Goal: Information Seeking & Learning: Check status

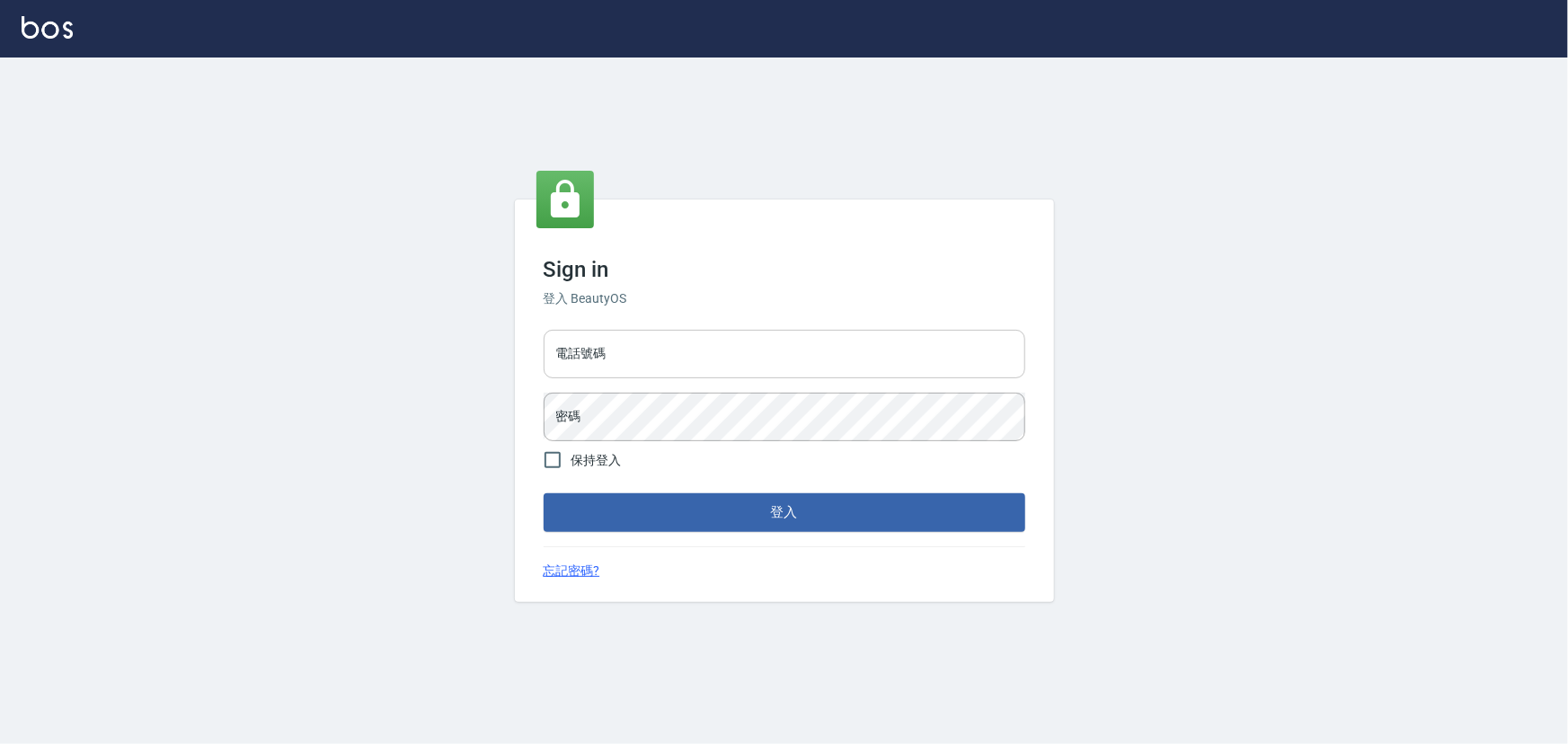
click at [739, 359] on input "電話號碼" at bounding box center [785, 354] width 482 height 48
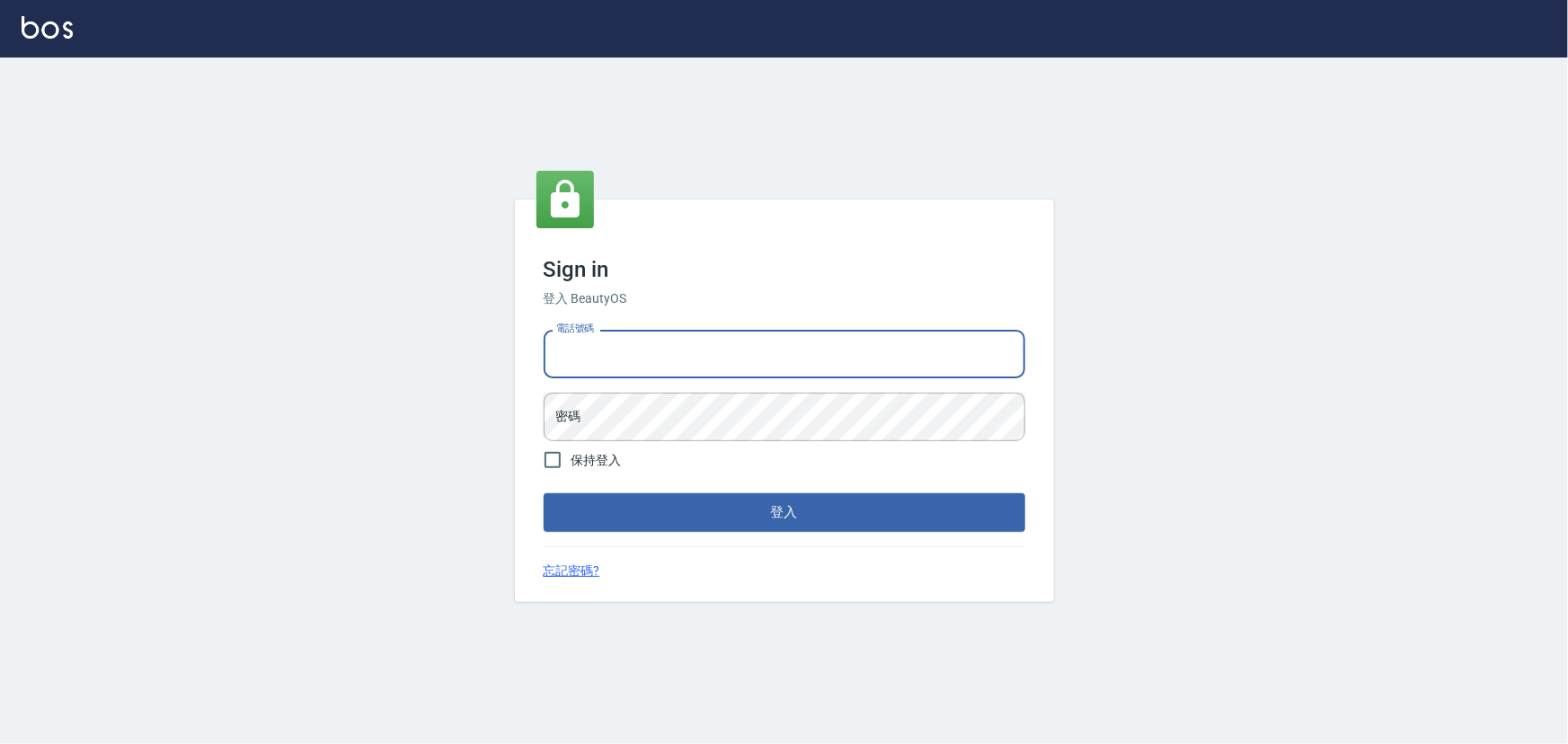
type input "0936888819"
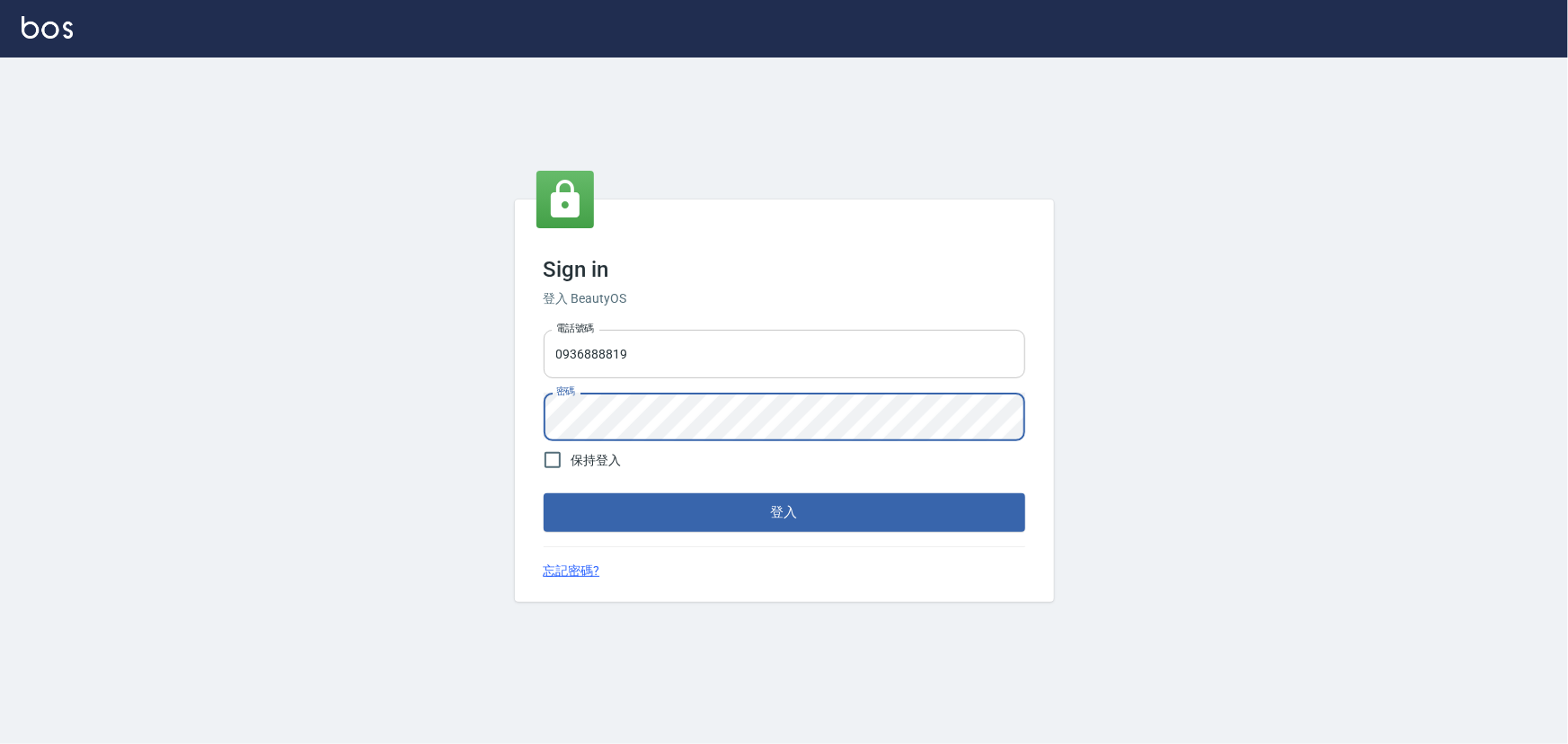
click at [544, 493] on button "登入" at bounding box center [785, 512] width 482 height 38
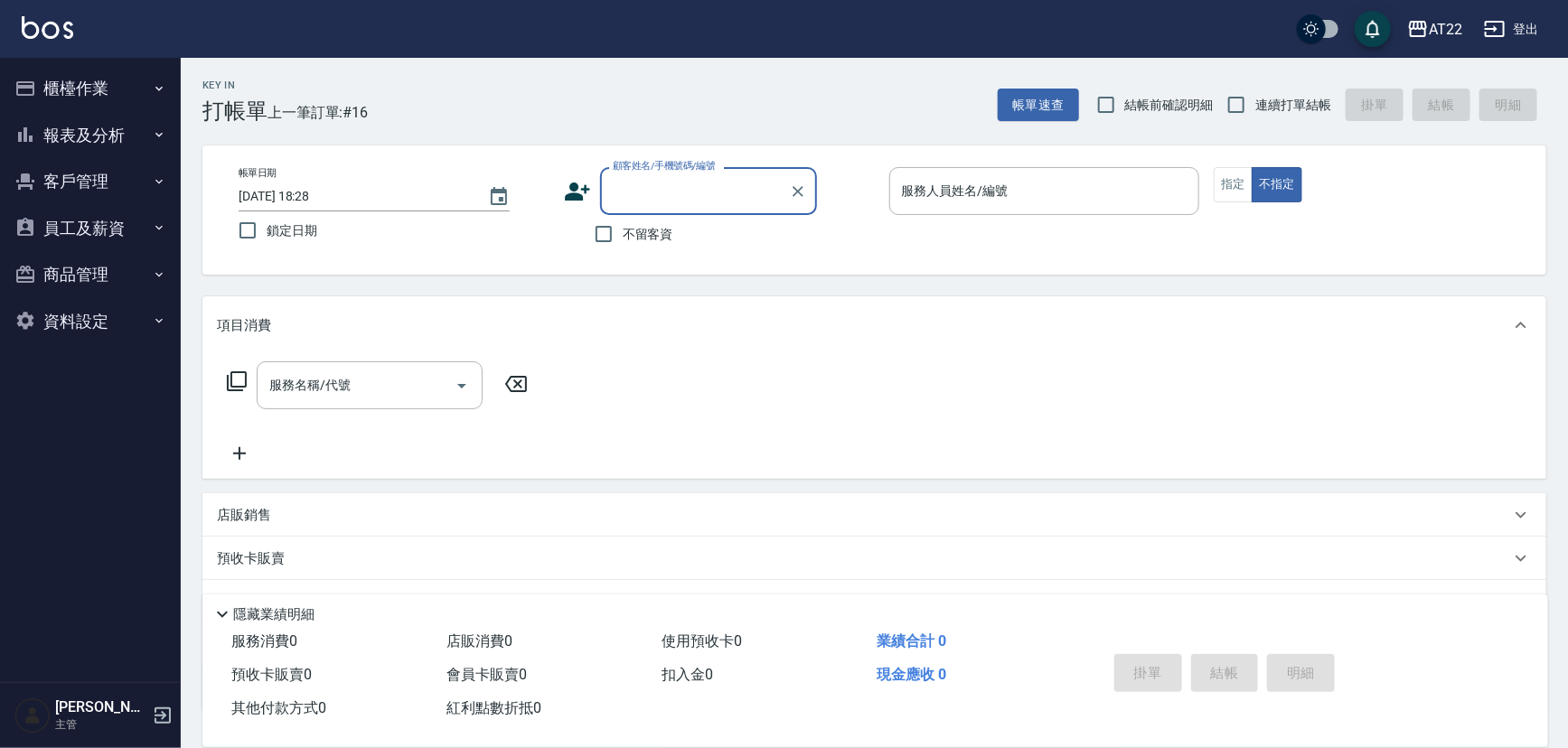
click at [120, 126] on button "報表及分析" at bounding box center [90, 135] width 166 height 47
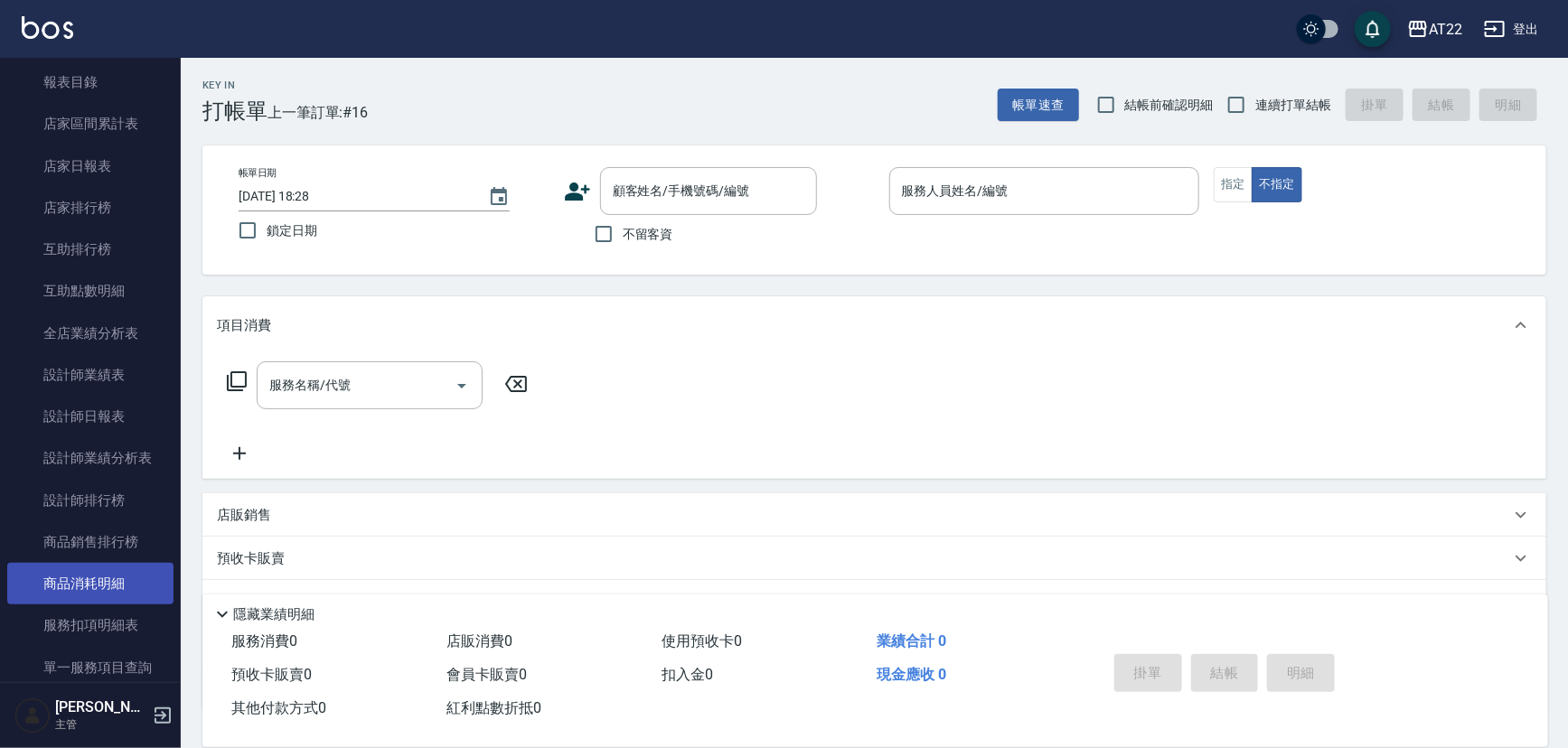
scroll to position [328, 0]
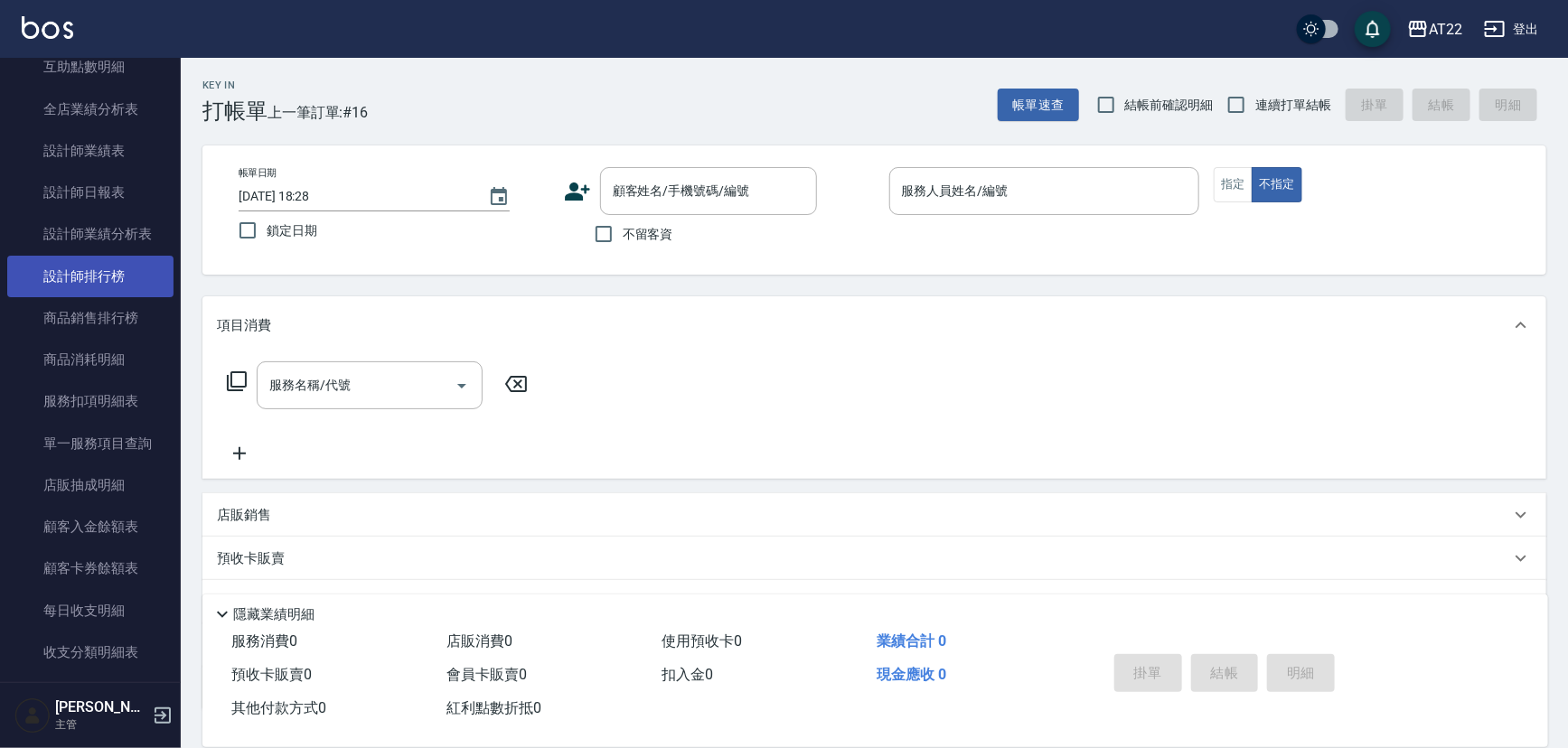
click at [123, 281] on link "設計師排行榜" at bounding box center [90, 276] width 166 height 42
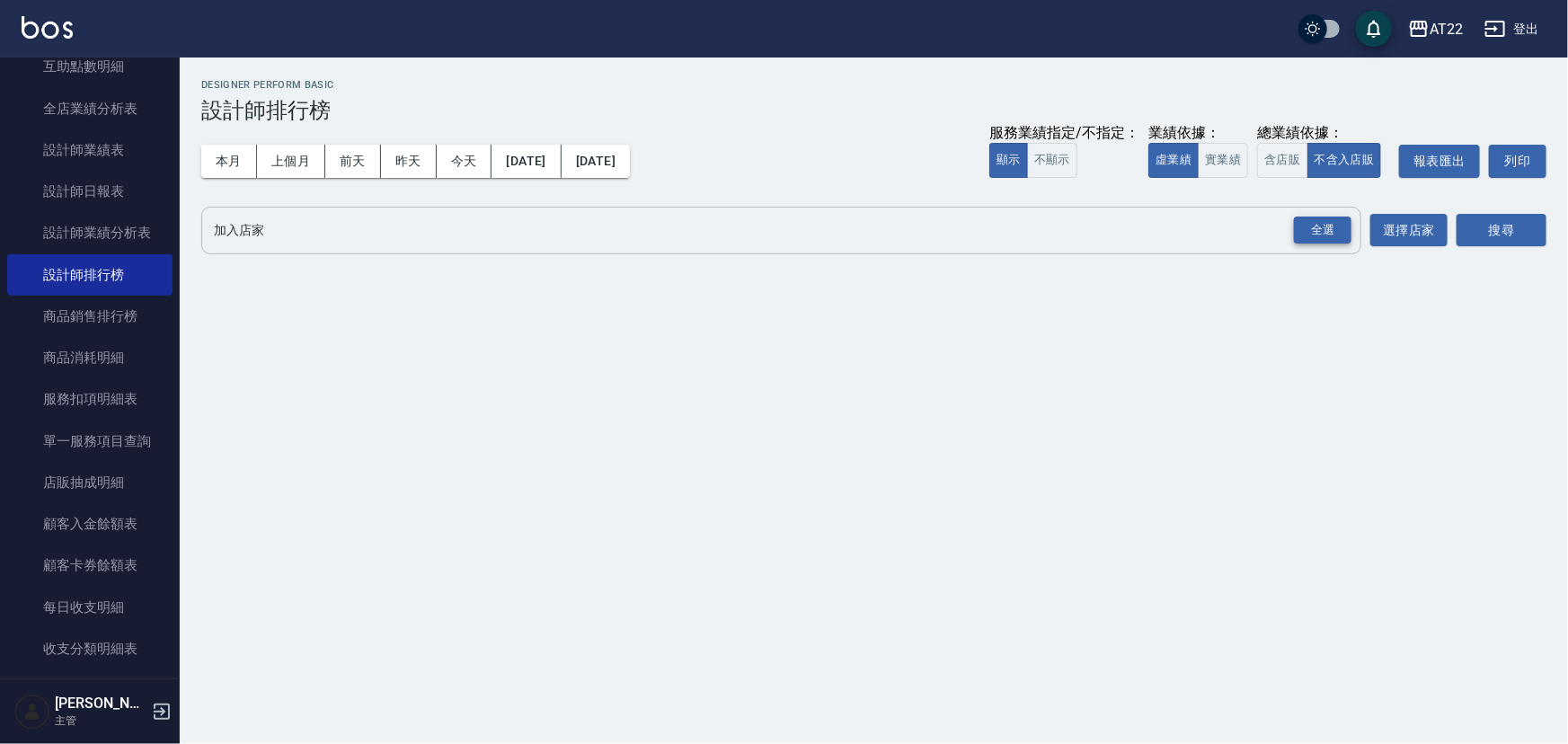
click at [1315, 226] on div "全選" at bounding box center [1322, 230] width 57 height 28
click at [239, 161] on button "本月" at bounding box center [229, 162] width 56 height 33
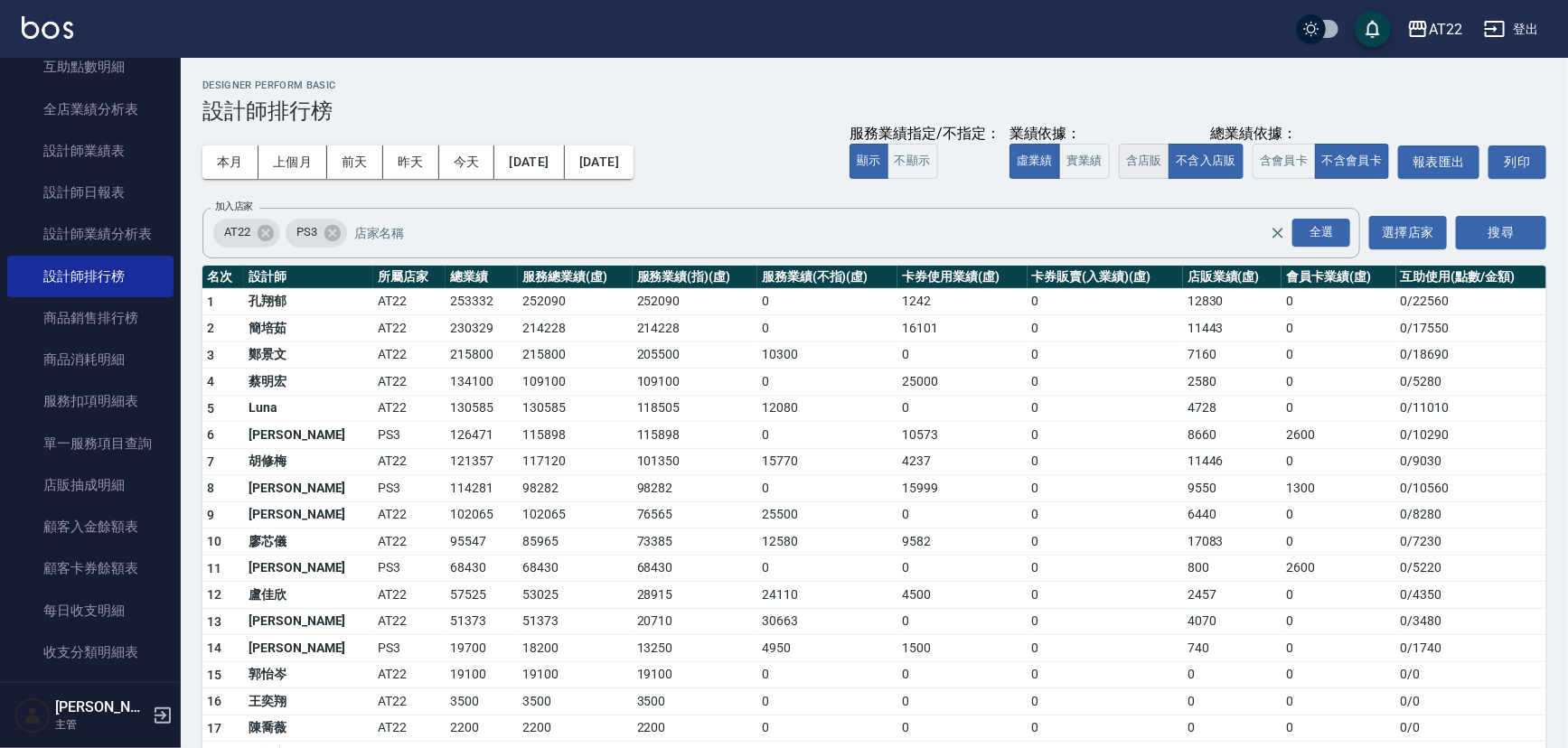
click at [1164, 165] on button "含店販" at bounding box center [1145, 161] width 51 height 35
click at [1288, 152] on button "含會員卡" at bounding box center [1284, 161] width 63 height 35
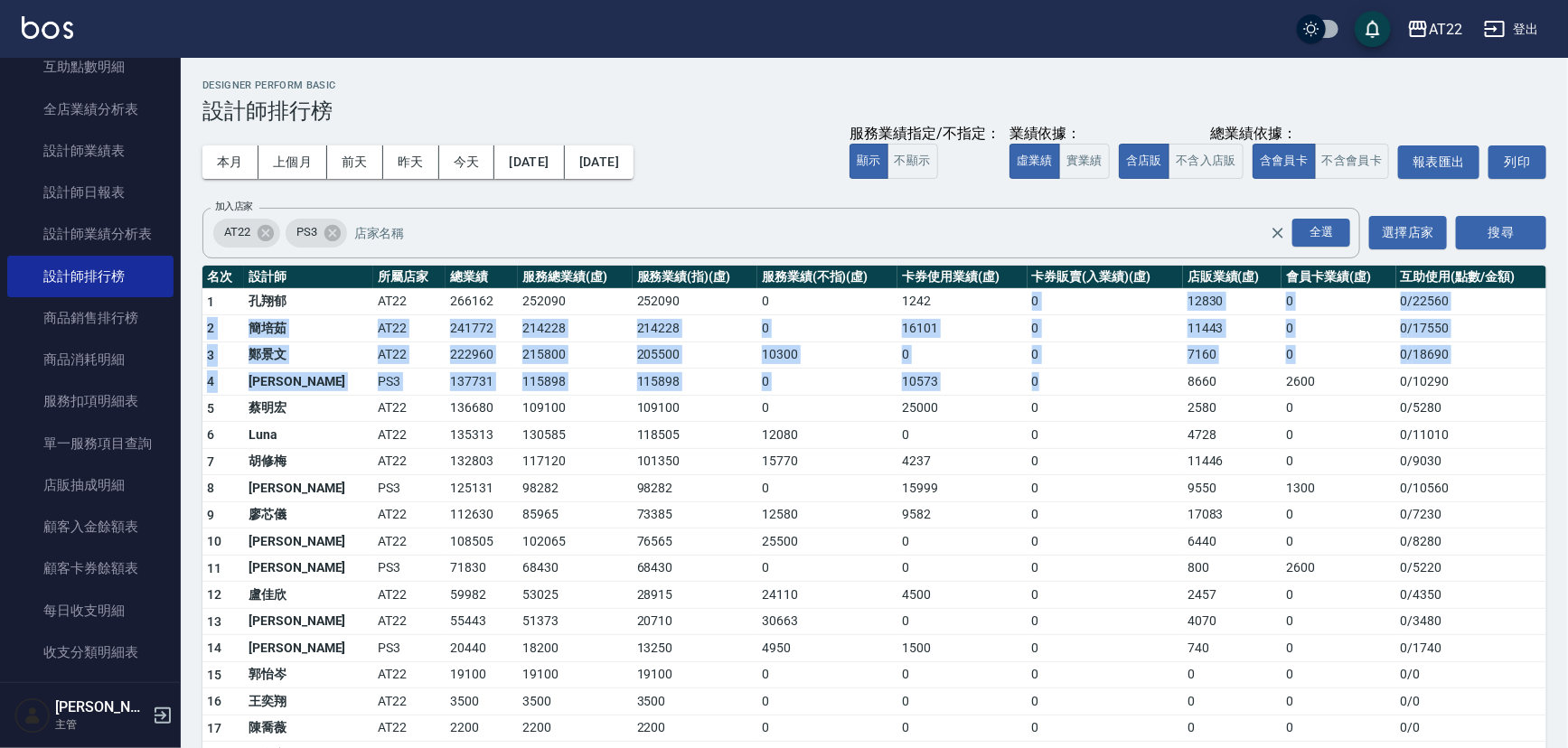
drag, startPoint x: 1001, startPoint y: 301, endPoint x: 1030, endPoint y: 374, distance: 78.5
click at [1030, 374] on tbody "1 [PERSON_NAME]AT22 266162 252090 252090 0 1242 0 12830 0 0 / 22560 2 [PERSON_N…" at bounding box center [874, 539] width 1344 height 503
click at [1030, 373] on td "0" at bounding box center [1106, 382] width 156 height 27
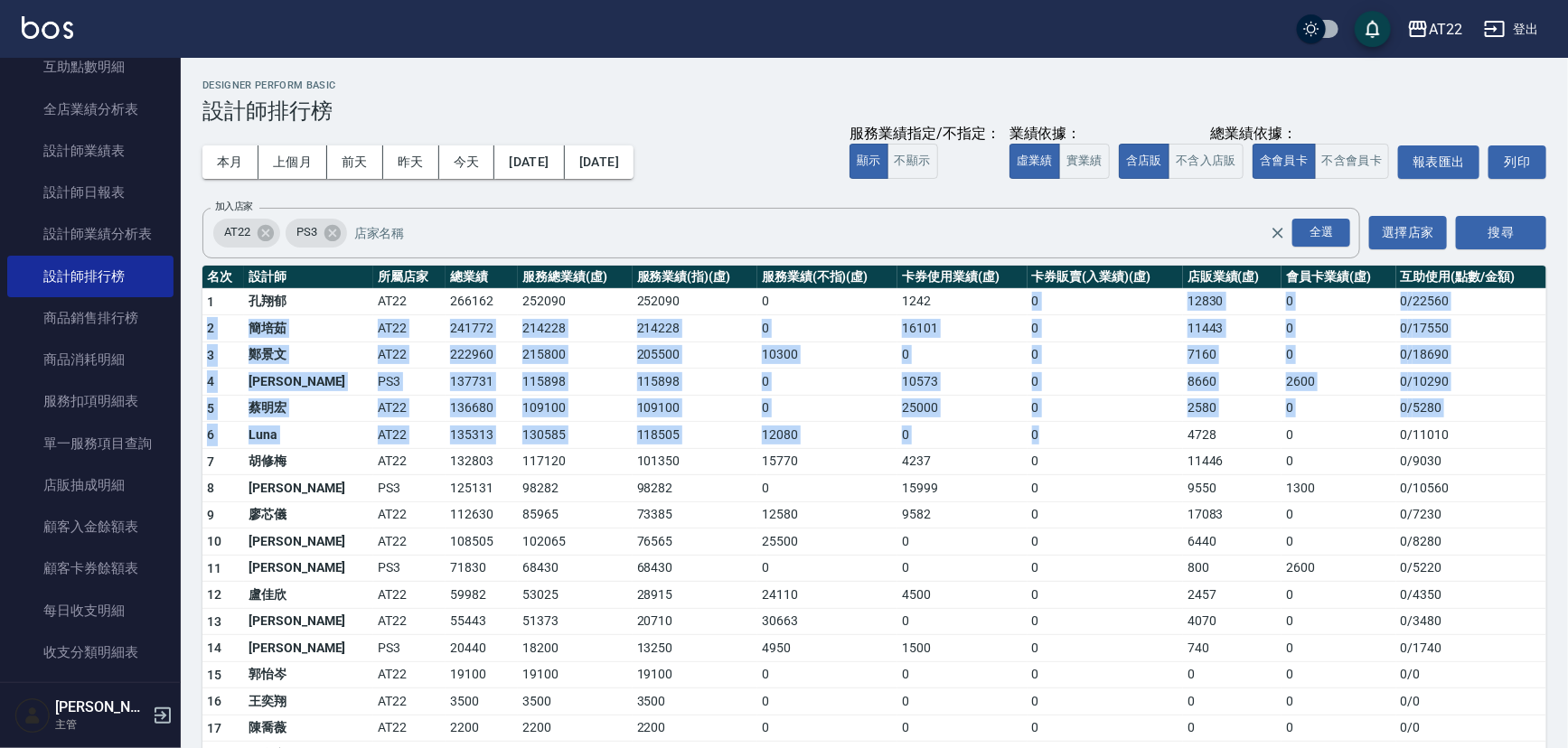
drag, startPoint x: 992, startPoint y: 303, endPoint x: 1012, endPoint y: 445, distance: 143.4
click at [1012, 445] on tbody "1 [PERSON_NAME]AT22 266162 252090 252090 0 1242 0 12830 0 0 / 22560 2 [PERSON_N…" at bounding box center [874, 539] width 1344 height 503
click at [1044, 435] on td "0" at bounding box center [1106, 436] width 156 height 27
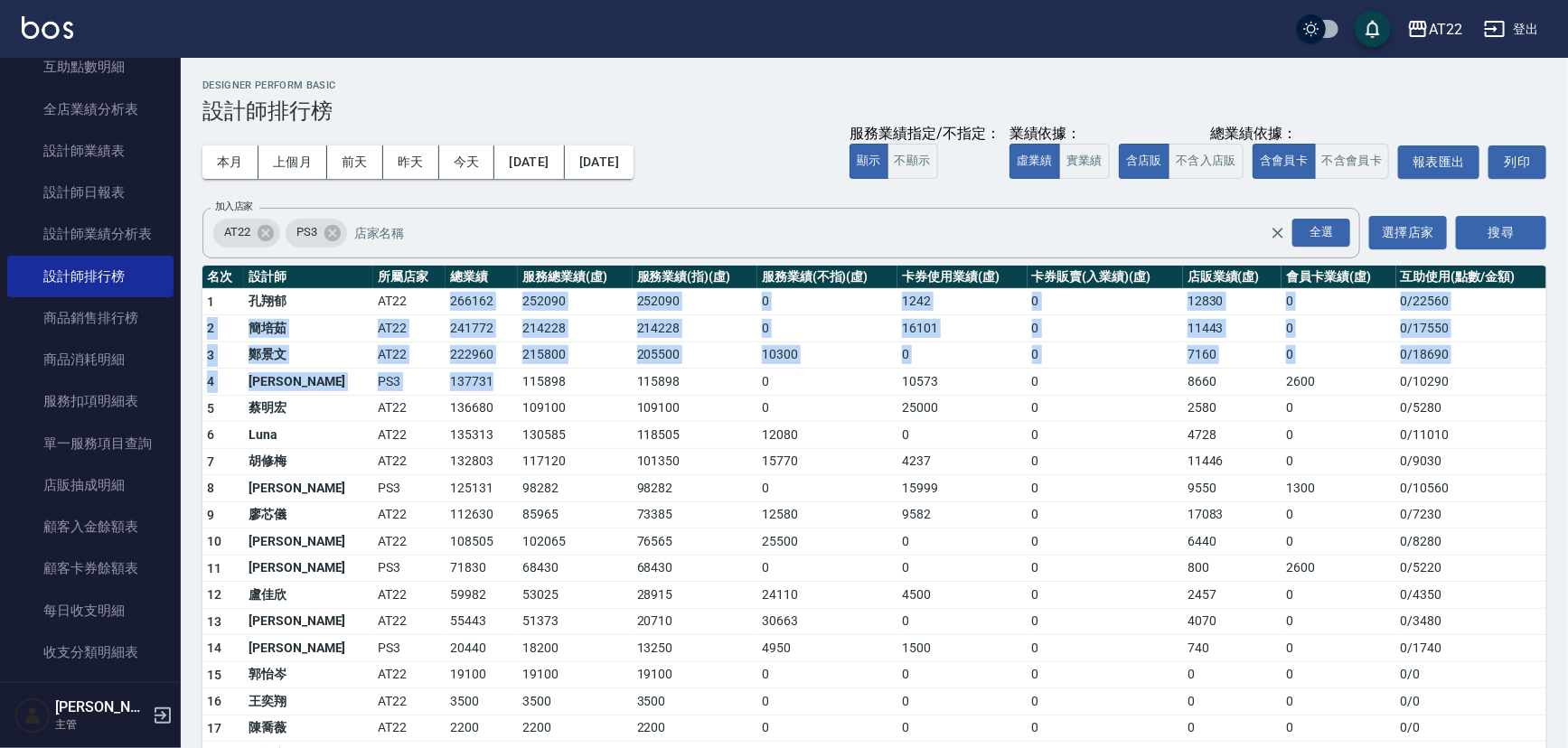
drag, startPoint x: 387, startPoint y: 298, endPoint x: 457, endPoint y: 384, distance: 110.9
click at [457, 384] on tbody "1 [PERSON_NAME]AT22 266162 252090 252090 0 1242 0 12830 0 0 / 22560 2 [PERSON_N…" at bounding box center [874, 539] width 1344 height 503
click at [457, 384] on td "137731" at bounding box center [482, 382] width 72 height 27
